Goal: Transaction & Acquisition: Register for event/course

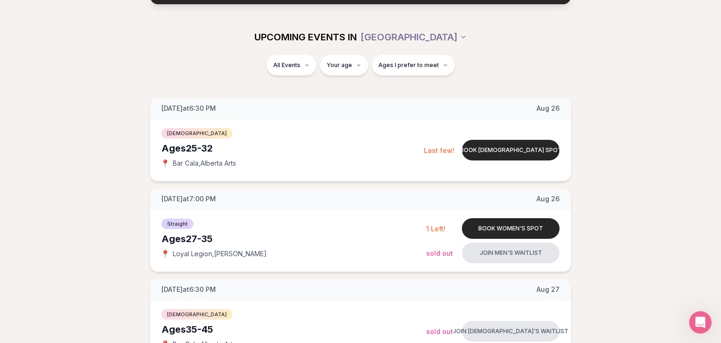
scroll to position [99, 0]
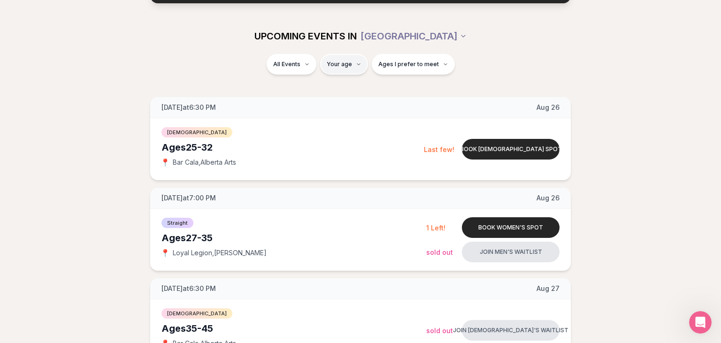
type input "**"
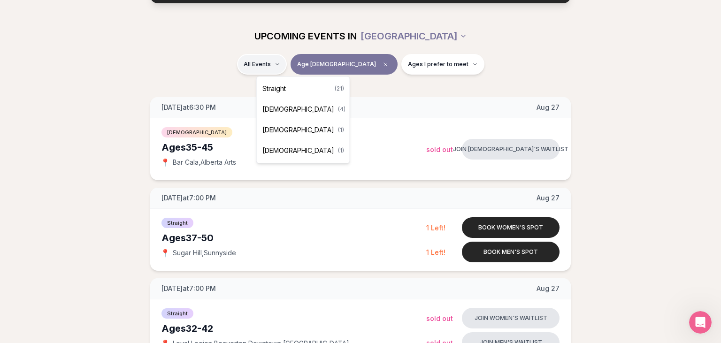
click at [297, 88] on div "Straight ( 21 )" at bounding box center [303, 88] width 89 height 21
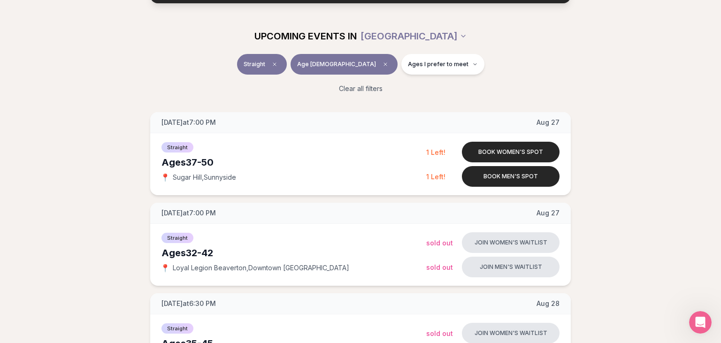
click at [612, 92] on div "Clear all filters" at bounding box center [360, 88] width 525 height 21
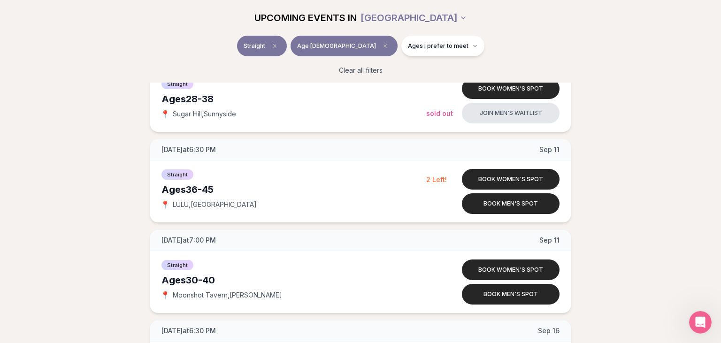
scroll to position [1090, 0]
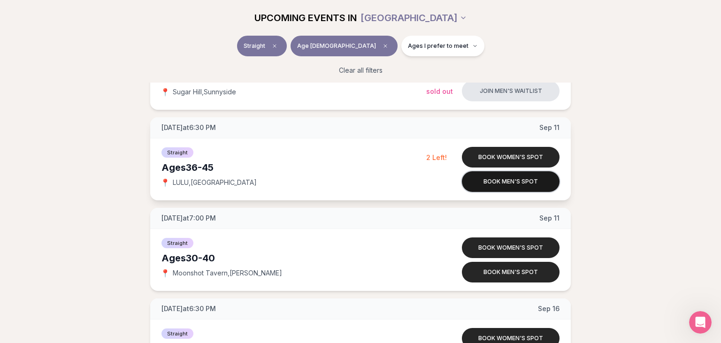
click at [492, 180] on button "Book men's spot" at bounding box center [511, 181] width 98 height 21
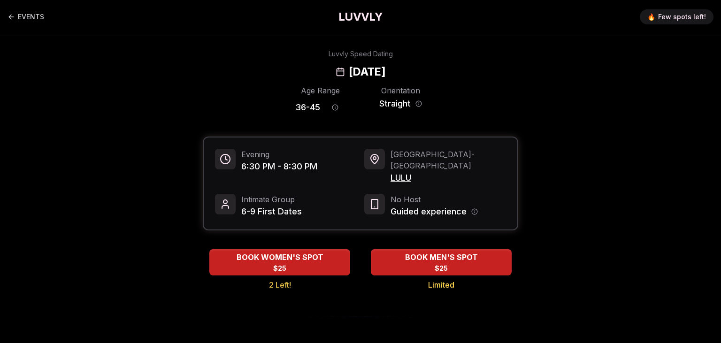
click at [406, 171] on span "LULU" at bounding box center [447, 177] width 115 height 13
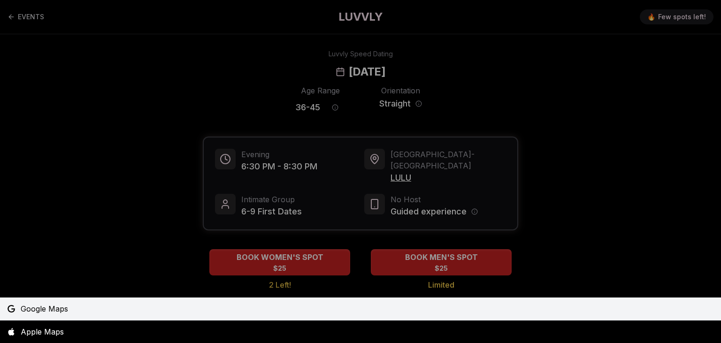
click at [65, 306] on span "Google Maps" at bounding box center [44, 308] width 47 height 11
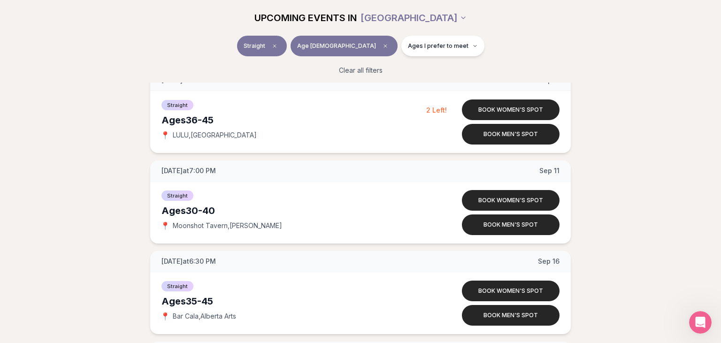
scroll to position [1136, 0]
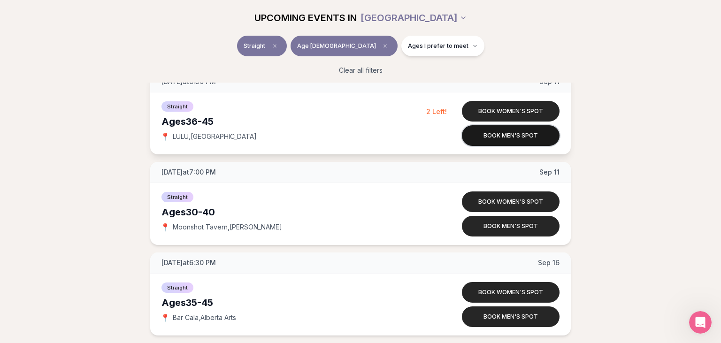
click at [526, 138] on button "Book men's spot" at bounding box center [511, 135] width 98 height 21
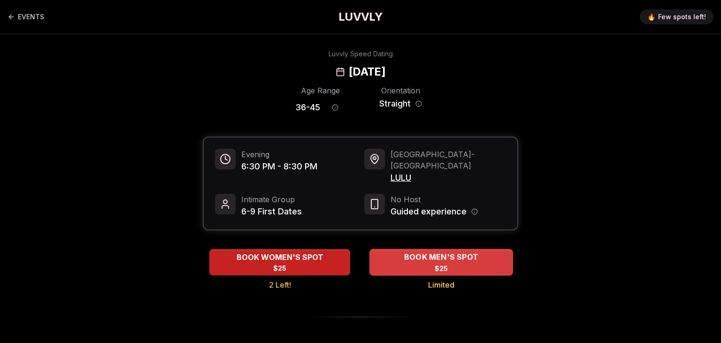
click at [460, 251] on span "BOOK MEN'S SPOT" at bounding box center [441, 256] width 78 height 11
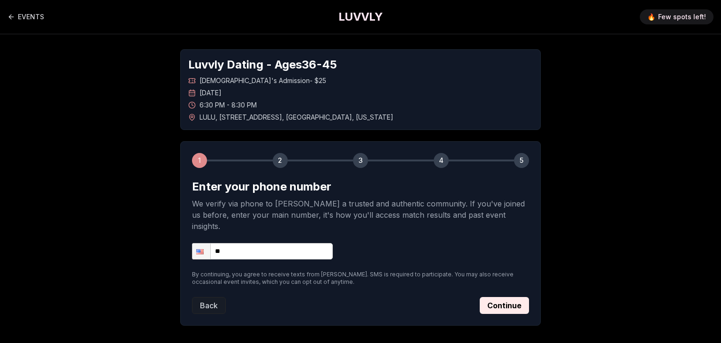
click at [290, 244] on input "**" at bounding box center [262, 251] width 141 height 16
type input "**********"
click at [513, 297] on button "Continue" at bounding box center [503, 305] width 49 height 17
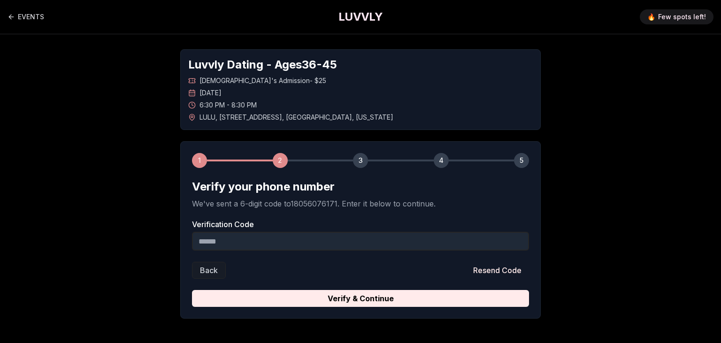
click at [381, 238] on input "Verification Code" at bounding box center [360, 241] width 337 height 19
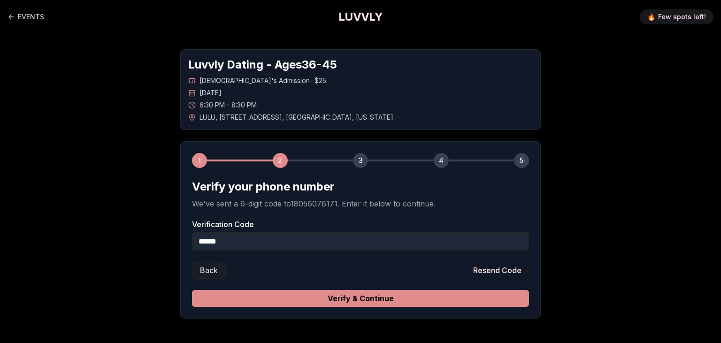
type input "******"
click at [385, 297] on button "Verify & Continue" at bounding box center [360, 298] width 337 height 17
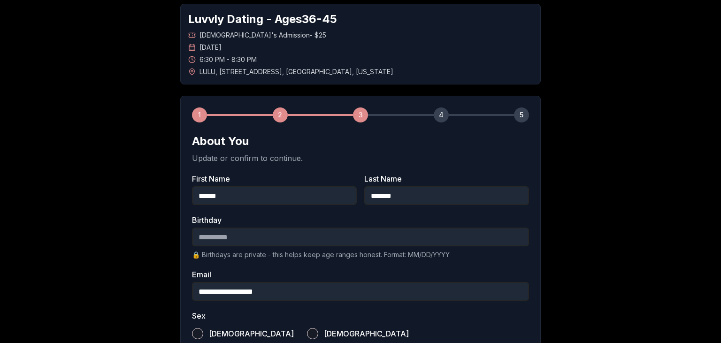
scroll to position [49, 0]
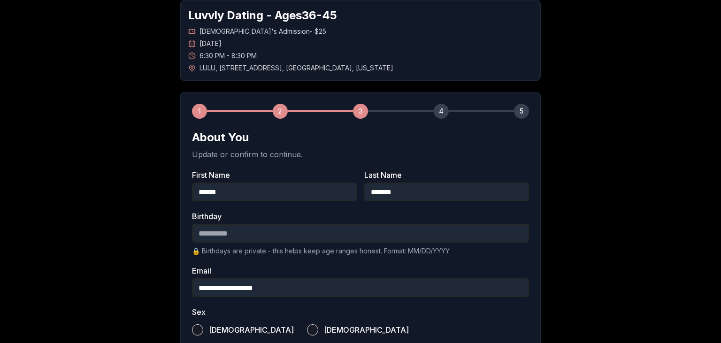
click at [354, 237] on input "Birthday" at bounding box center [360, 233] width 337 height 19
type input "**********"
click at [583, 204] on div "**********" at bounding box center [360, 303] width 657 height 637
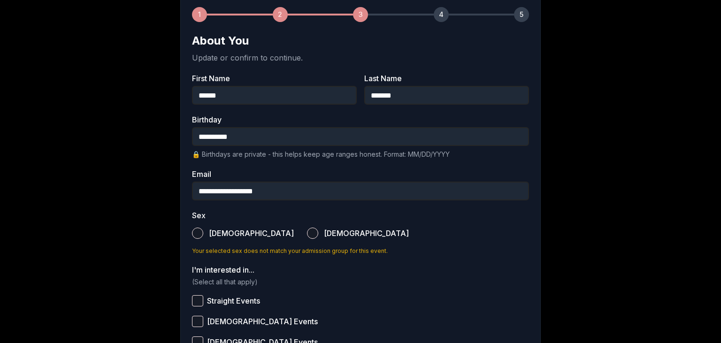
scroll to position [148, 0]
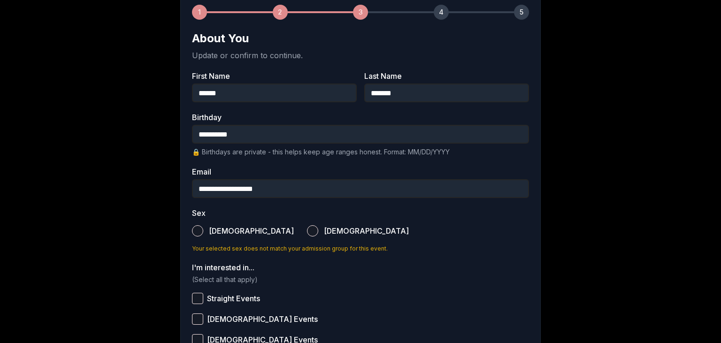
click at [204, 229] on label "Male" at bounding box center [243, 231] width 102 height 21
click at [203, 229] on button "Male" at bounding box center [197, 230] width 11 height 11
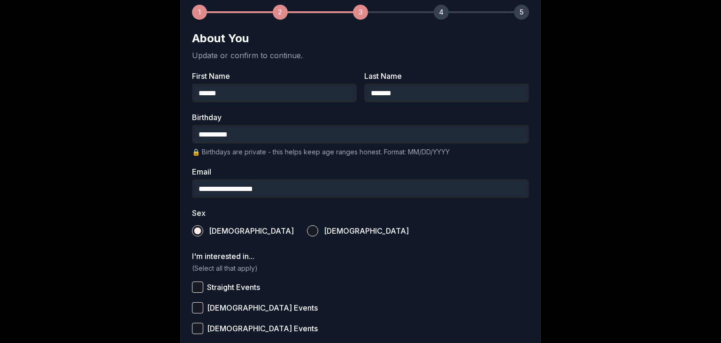
scroll to position [198, 0]
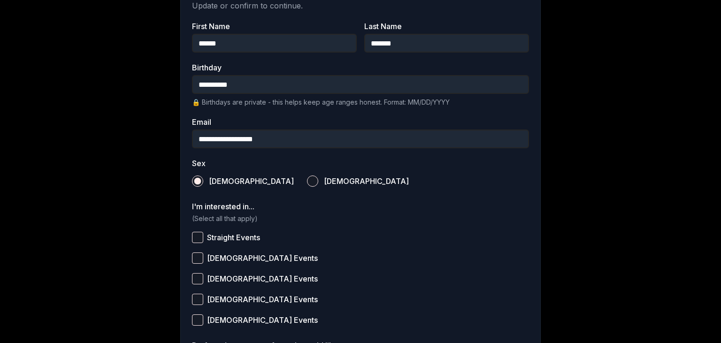
click at [194, 232] on button "Straight Events" at bounding box center [197, 237] width 11 height 11
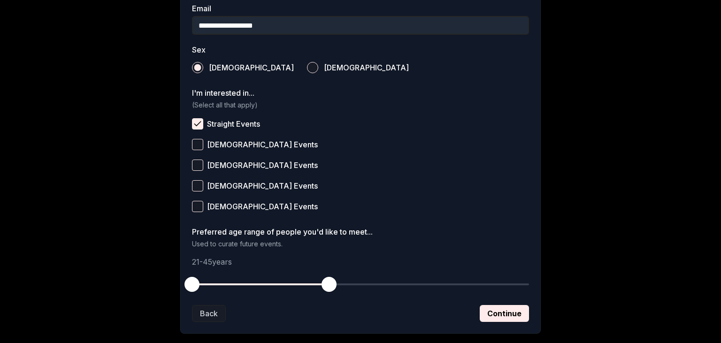
scroll to position [347, 0]
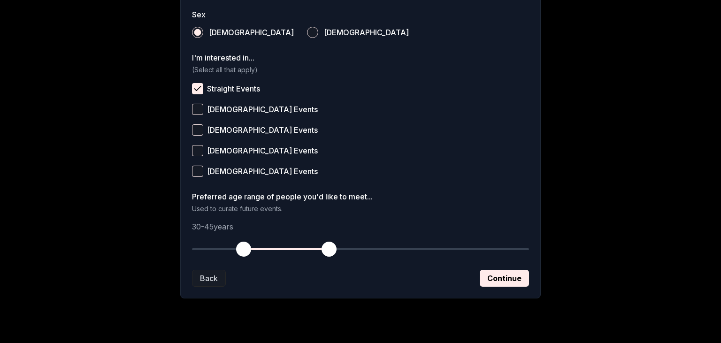
drag, startPoint x: 194, startPoint y: 249, endPoint x: 244, endPoint y: 247, distance: 50.2
click at [244, 247] on span "button" at bounding box center [243, 249] width 15 height 15
click at [503, 277] on button "Continue" at bounding box center [503, 278] width 49 height 17
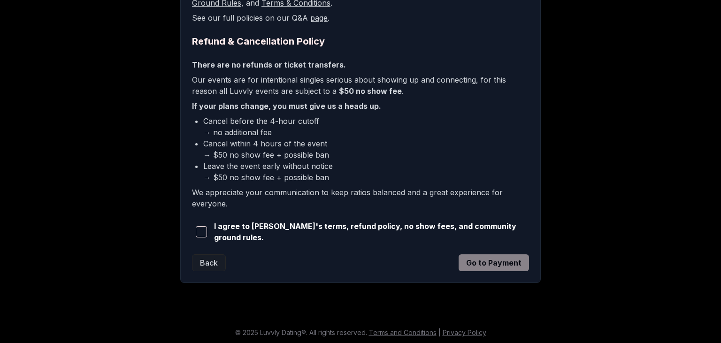
click at [209, 231] on button "button" at bounding box center [201, 231] width 18 height 21
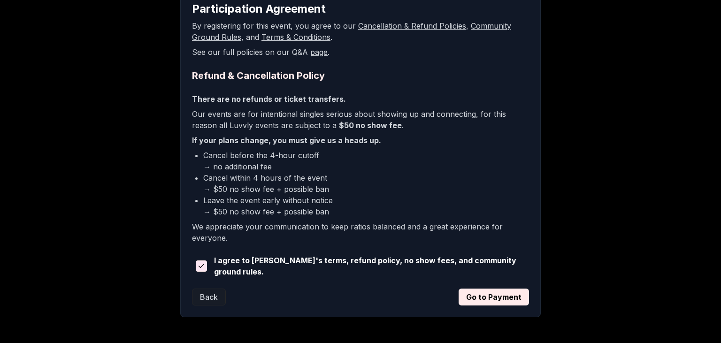
scroll to position [198, 0]
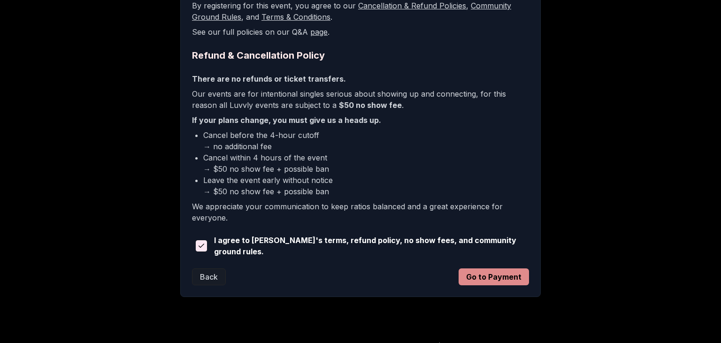
click at [493, 272] on button "Go to Payment" at bounding box center [493, 276] width 70 height 17
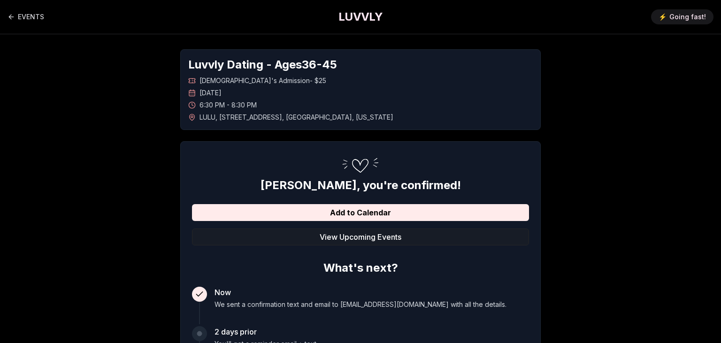
scroll to position [99, 0]
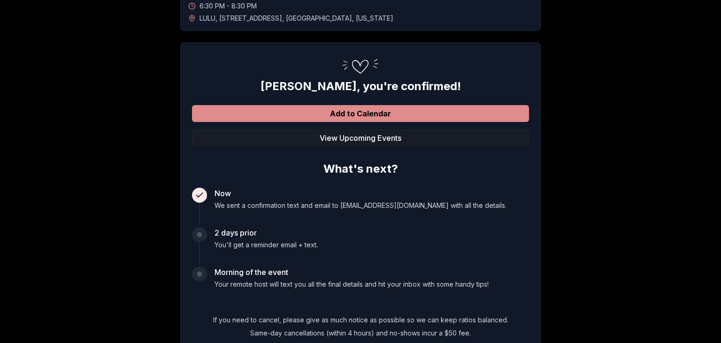
click at [372, 115] on button "Add to Calendar" at bounding box center [360, 113] width 337 height 17
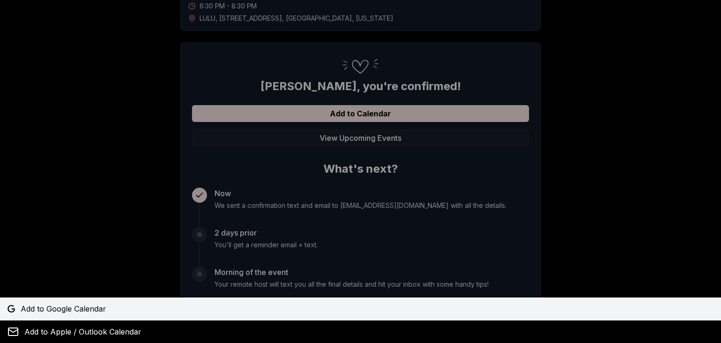
click at [78, 306] on span "Add to Google Calendar" at bounding box center [63, 308] width 85 height 11
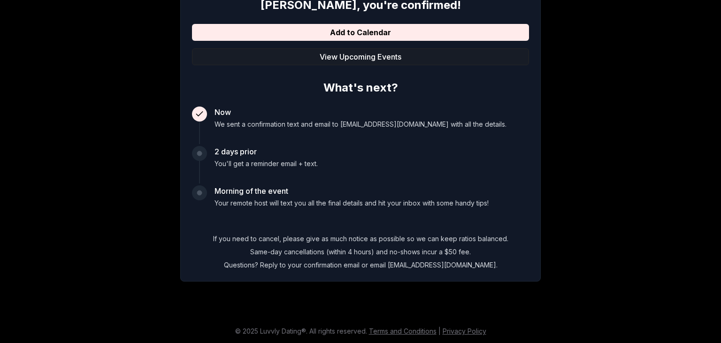
scroll to position [0, 0]
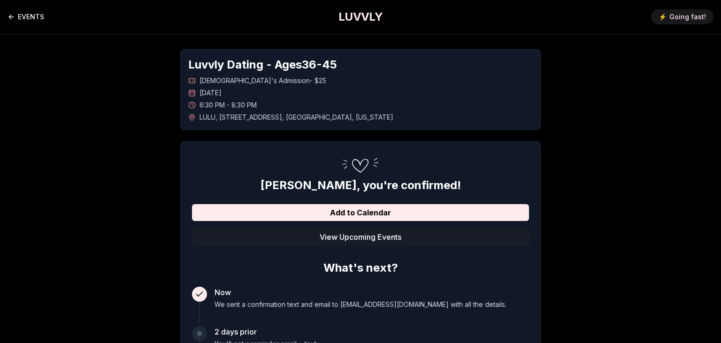
click at [32, 20] on link "EVENTS" at bounding box center [26, 17] width 37 height 19
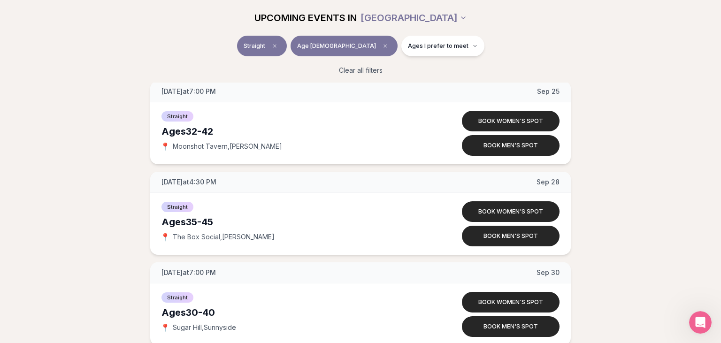
scroll to position [1783, 0]
